Goal: Find specific fact: Find specific fact

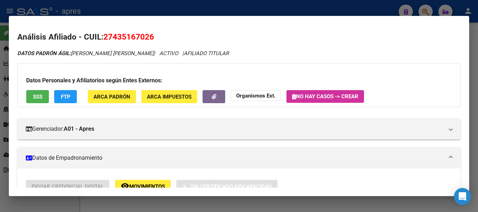
click at [342, 9] on div at bounding box center [239, 106] width 478 height 212
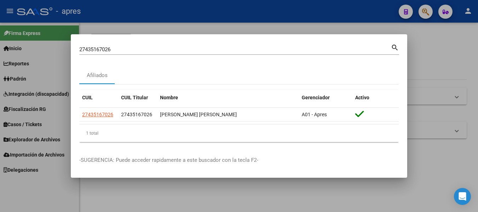
click at [342, 9] on div at bounding box center [239, 106] width 478 height 212
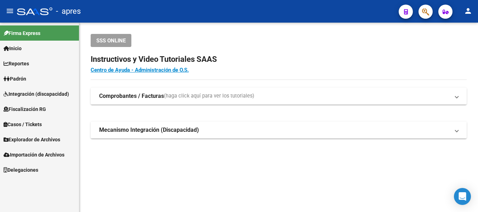
click at [422, 13] on icon "button" at bounding box center [425, 12] width 7 height 8
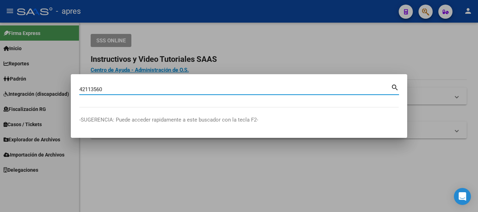
type input "42113560"
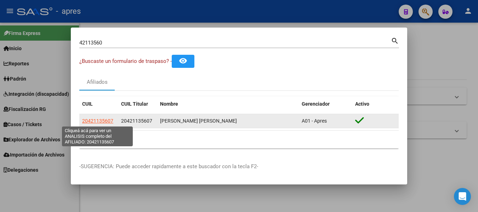
click at [91, 122] on span "20421135607" at bounding box center [97, 121] width 31 height 6
type textarea "20421135607"
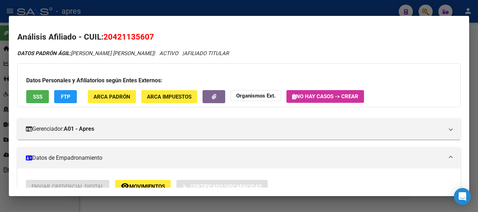
click at [34, 97] on span "SSS" at bounding box center [38, 97] width 10 height 6
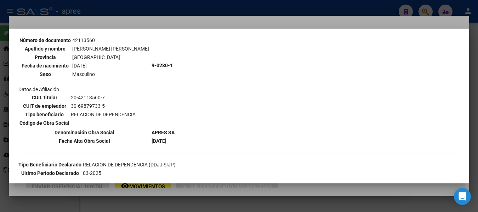
scroll to position [71, 0]
click at [2, 21] on div at bounding box center [239, 106] width 478 height 212
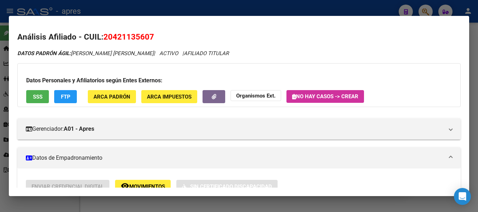
scroll to position [382, 0]
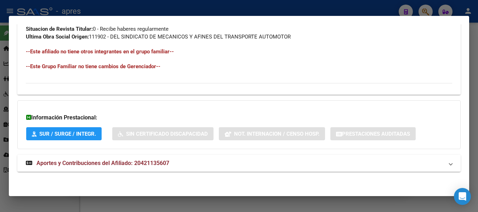
click at [163, 8] on div at bounding box center [239, 106] width 478 height 212
